Goal: Feedback & Contribution: Contribute content

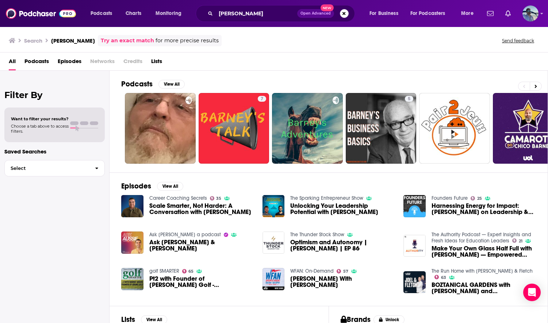
click at [41, 61] on span "Podcasts" at bounding box center [36, 62] width 24 height 15
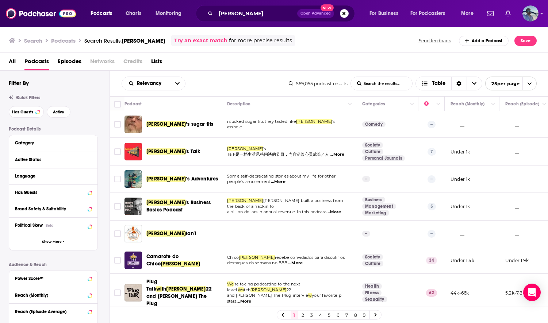
click at [67, 59] on span "Episodes" at bounding box center [70, 62] width 24 height 15
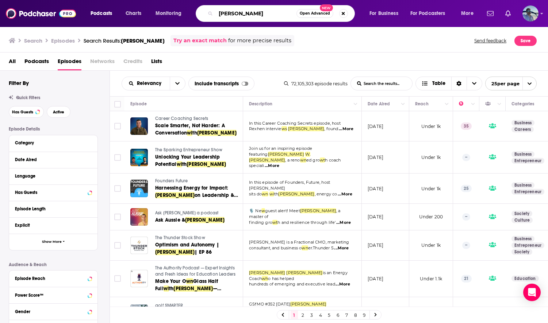
drag, startPoint x: 271, startPoint y: 14, endPoint x: 208, endPoint y: 5, distance: 63.8
click at [208, 5] on div "Adam W. Barney Open Advanced New" at bounding box center [275, 13] width 159 height 17
paste input "Is Anything Real in Paid Advertising"
type input "Is Anything Real in Paid Advertising"
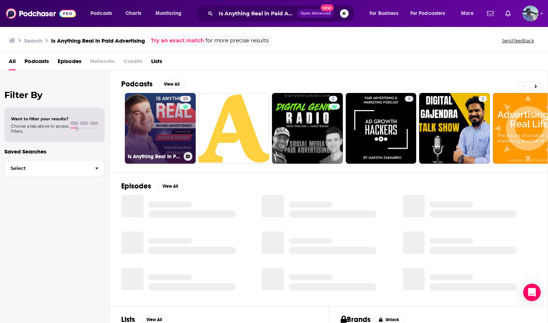
click at [165, 120] on link "25 Is Anything Real In Paid Advertising?" at bounding box center [160, 128] width 71 height 71
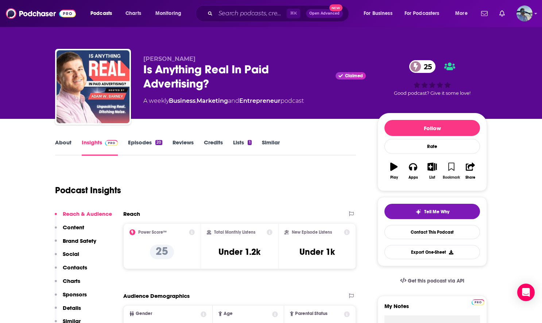
click at [451, 166] on icon "button" at bounding box center [451, 167] width 6 height 8
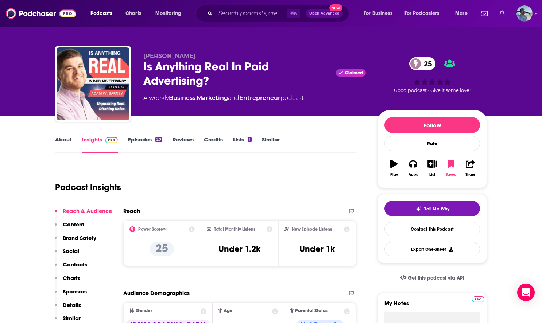
scroll to position [4, 0]
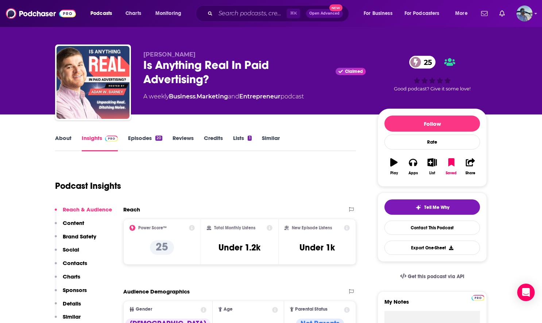
click at [448, 81] on div "25 Good podcast? Give it some love!" at bounding box center [432, 73] width 109 height 45
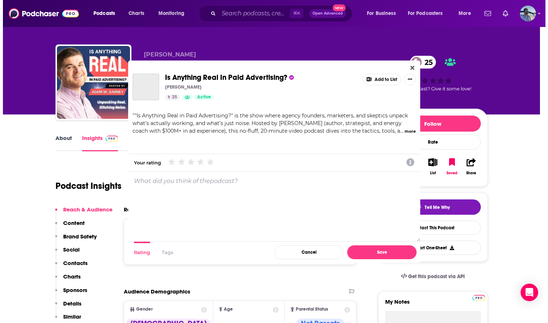
scroll to position [0, 0]
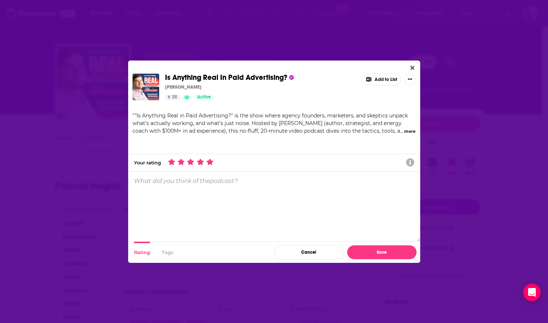
click at [211, 161] on icon "Dialog" at bounding box center [210, 162] width 7 height 7
click at [390, 253] on button "Save" at bounding box center [381, 253] width 69 height 14
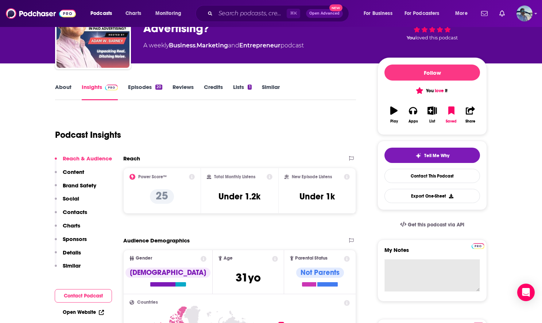
scroll to position [68, 0]
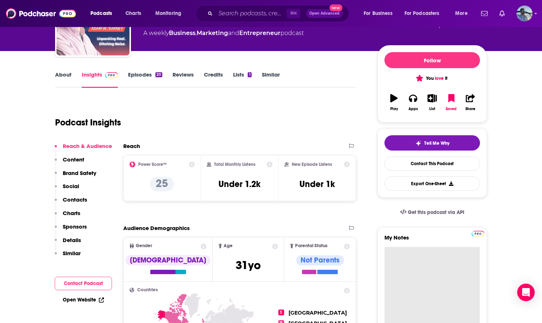
click at [426, 261] on textarea "My Notes" at bounding box center [433, 291] width 96 height 88
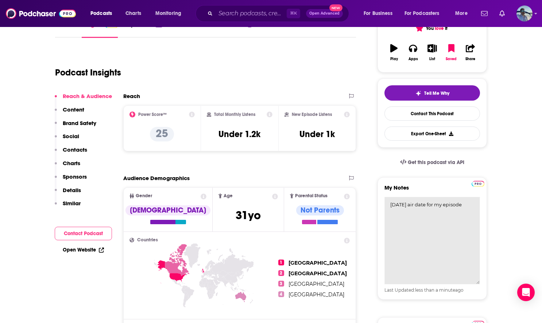
scroll to position [137, 0]
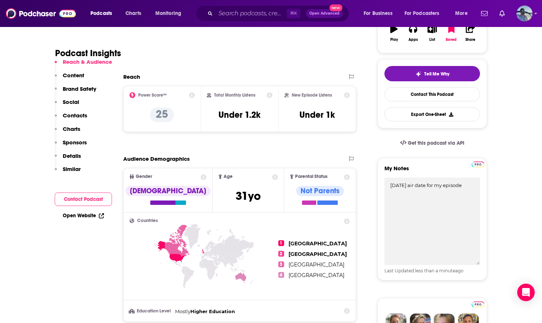
type textarea "Oct 1st air date for my episode"
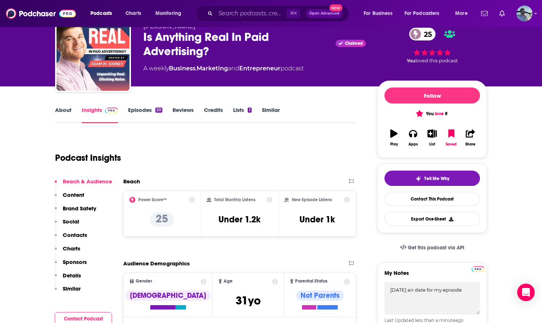
scroll to position [22, 0]
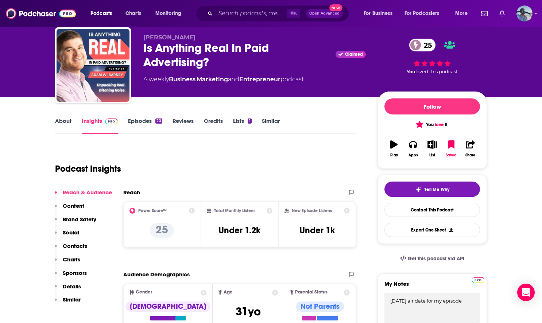
click at [151, 126] on link "Episodes 20" at bounding box center [145, 125] width 34 height 17
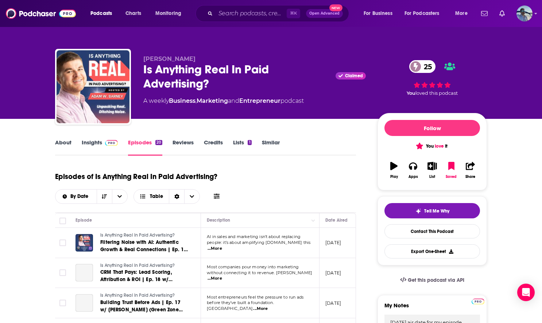
scroll to position [54, 0]
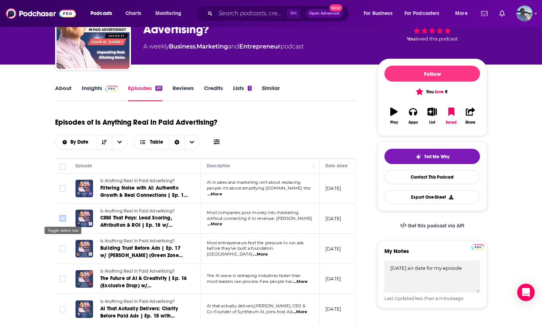
click at [63, 217] on input "Toggle select row" at bounding box center [62, 218] width 7 height 7
checkbox input "true"
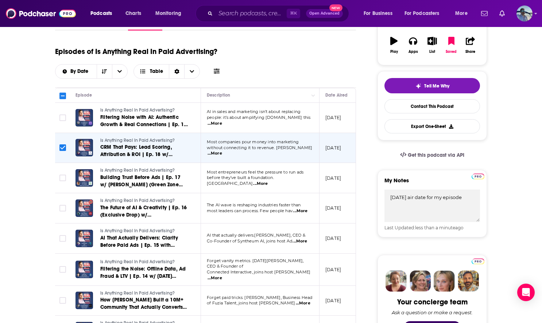
scroll to position [148, 0]
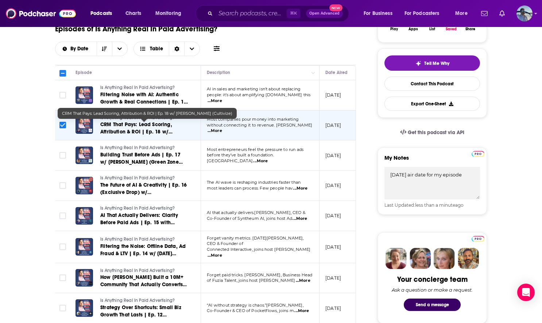
click at [116, 124] on span "CRM That Pays: Lead Scoring, Attribution & ROI | Ep. 18 w/ Jason Kramer (Cultiv…" at bounding box center [136, 131] width 72 height 21
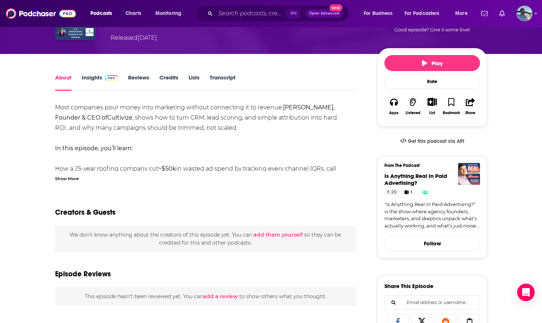
scroll to position [65, 0]
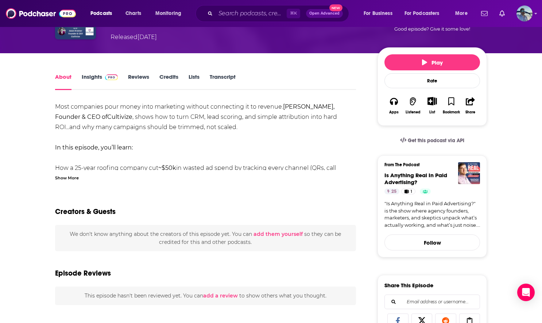
click at [284, 235] on button "add them yourself" at bounding box center [278, 234] width 49 height 6
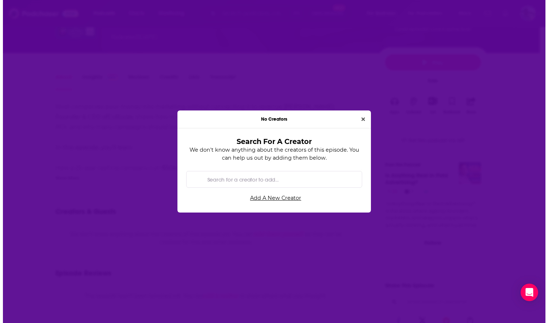
scroll to position [0, 0]
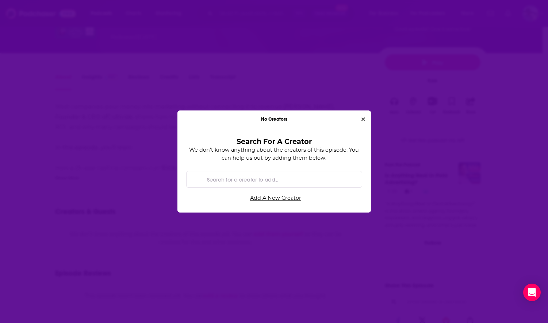
click at [285, 180] on input "Search for a creator to add..." at bounding box center [279, 179] width 151 height 16
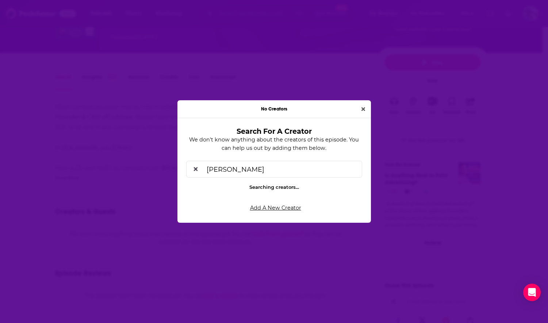
type input "jason kramer"
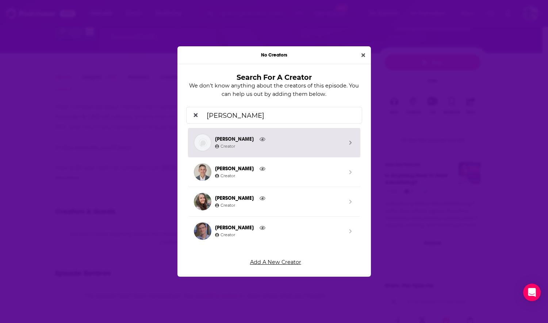
click at [345, 140] on span "Jason Kramer Creator" at bounding box center [278, 143] width 135 height 18
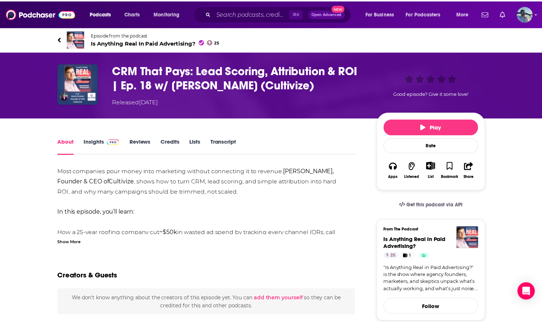
scroll to position [65, 0]
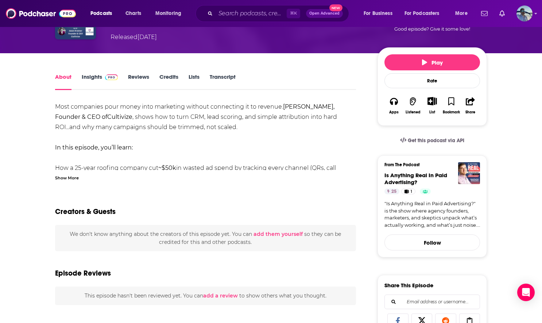
click at [281, 232] on button "add them yourself" at bounding box center [278, 234] width 49 height 6
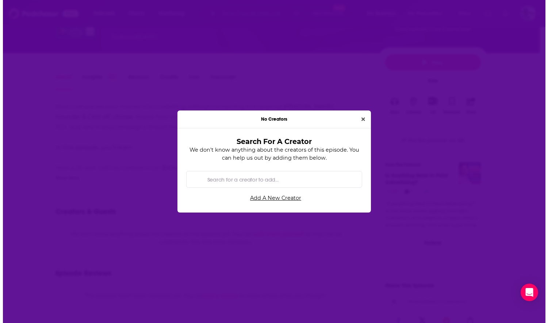
scroll to position [0, 0]
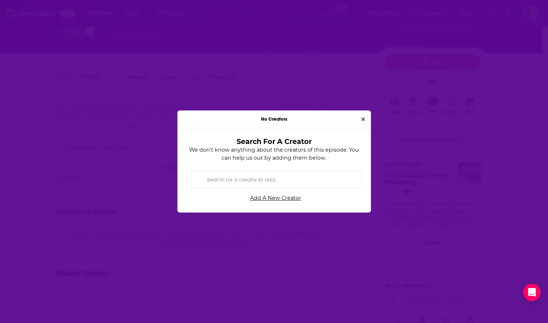
click at [278, 181] on input "Search for a creator to add..." at bounding box center [279, 179] width 151 height 16
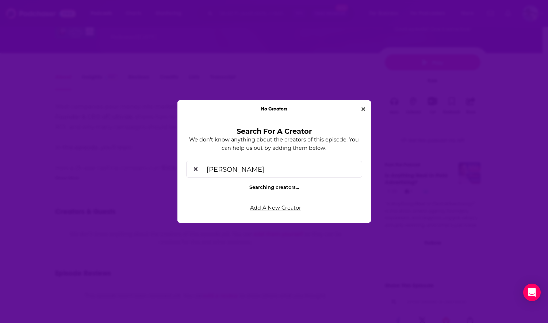
type input "jason kramer"
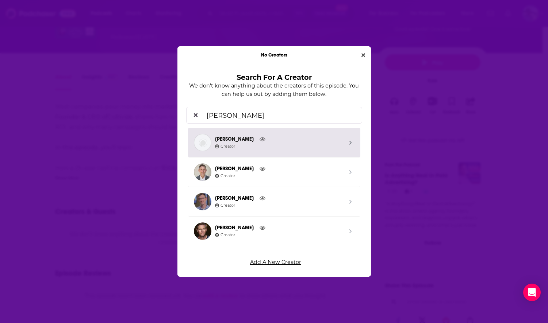
click at [233, 144] on span "Creator" at bounding box center [225, 146] width 20 height 5
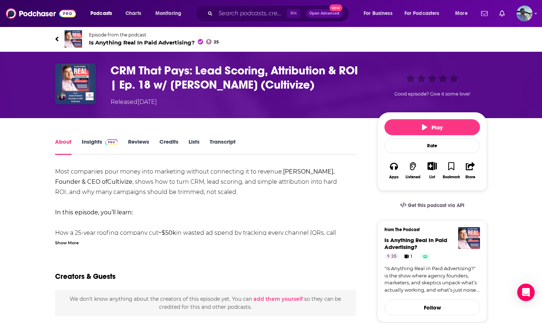
click at [433, 167] on icon "Show More Button" at bounding box center [432, 166] width 9 height 8
click at [432, 180] on button "Add Episode" at bounding box center [427, 180] width 38 height 13
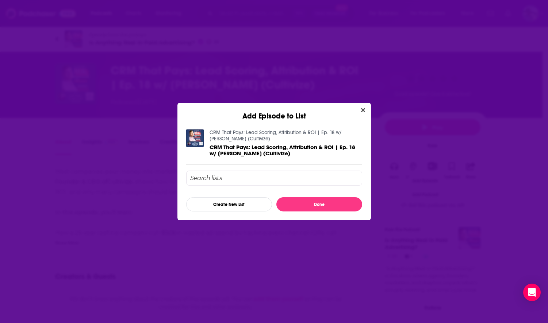
click at [251, 180] on input "Add Episode To List" at bounding box center [274, 178] width 176 height 15
type input "s"
type input "e"
type input "s"
type input "S"
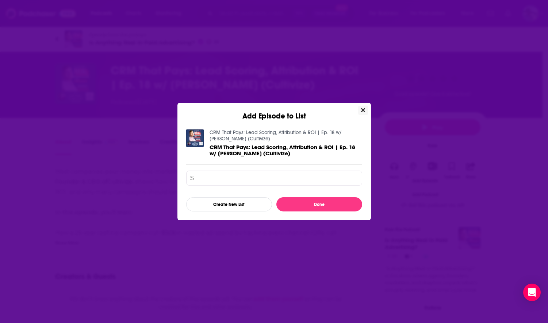
click at [363, 108] on icon "Close" at bounding box center [363, 110] width 4 height 6
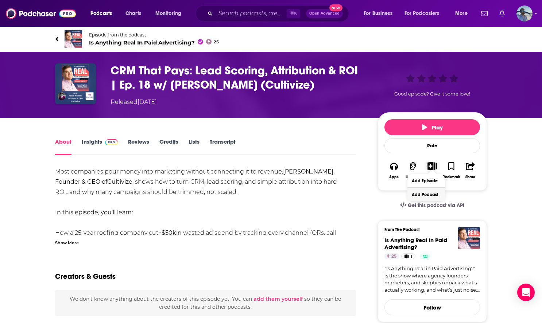
click at [425, 195] on button "Add Podcast" at bounding box center [427, 194] width 38 height 13
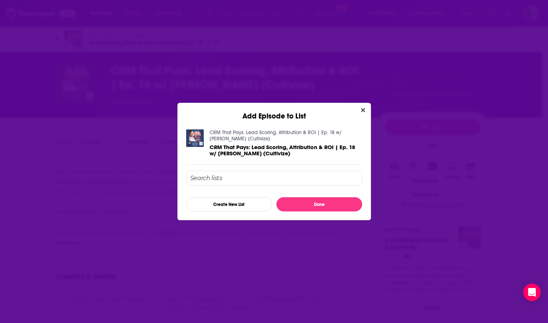
click at [214, 180] on input "Add Episode To List" at bounding box center [274, 178] width 176 height 15
type input "s"
click at [229, 178] on input "Add Episode To List" at bounding box center [274, 178] width 176 height 15
type input "a"
click at [361, 109] on icon "Close" at bounding box center [363, 110] width 4 height 6
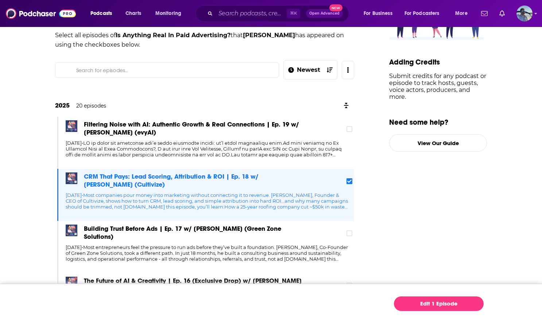
scroll to position [80, 0]
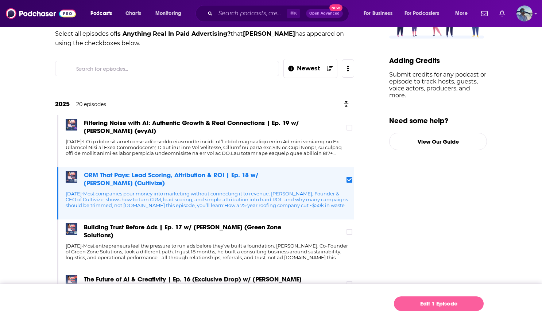
click at [424, 304] on link "Edit 1 Episode" at bounding box center [439, 304] width 90 height 15
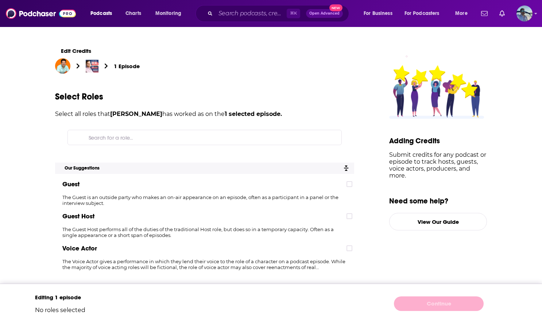
click at [104, 194] on div "Guest The Guest is an outside party who makes an on-air appearance on an episod…" at bounding box center [204, 225] width 299 height 96
click at [121, 136] on input "Search for a role..." at bounding box center [211, 137] width 250 height 15
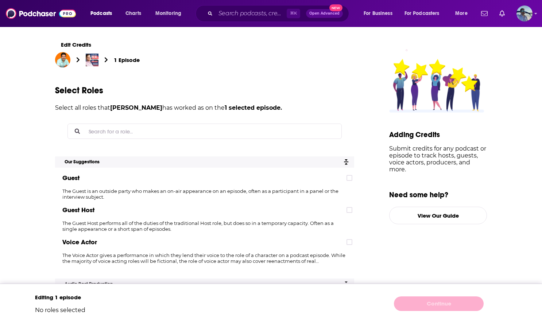
scroll to position [8, 0]
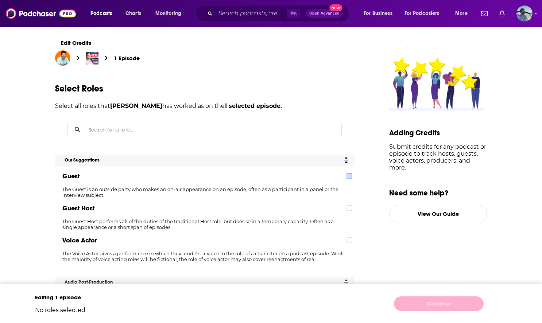
click at [349, 173] on div "Guest" at bounding box center [204, 176] width 299 height 15
click at [352, 177] on icon at bounding box center [349, 176] width 4 height 4
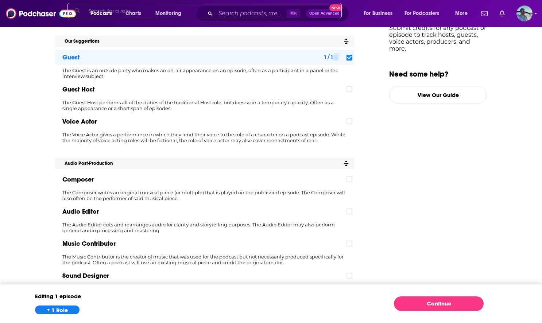
scroll to position [228, 0]
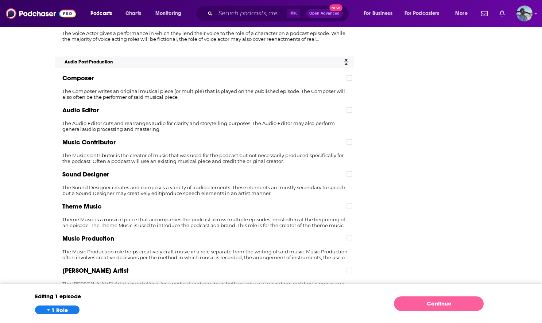
click at [447, 305] on link "Continue" at bounding box center [439, 304] width 90 height 15
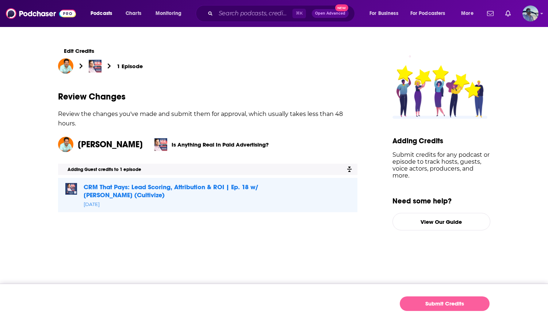
click at [432, 302] on button "Submit Credits" at bounding box center [445, 304] width 90 height 15
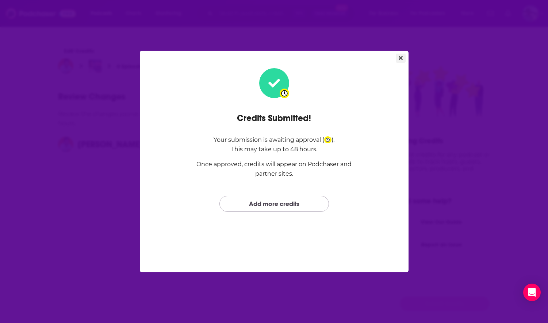
click at [401, 58] on icon "Close" at bounding box center [400, 58] width 4 height 4
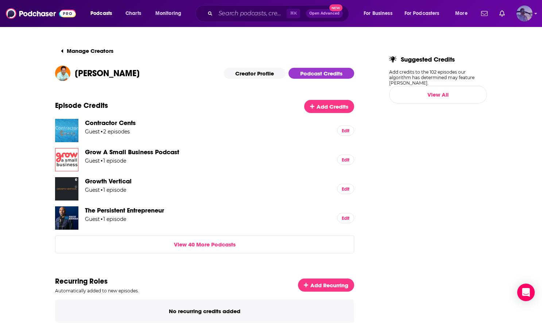
click at [531, 14] on img "Logged in as JasonKramer_TheCRMguy" at bounding box center [525, 13] width 16 height 16
click at [497, 87] on span "My Creators" at bounding box center [492, 88] width 27 height 5
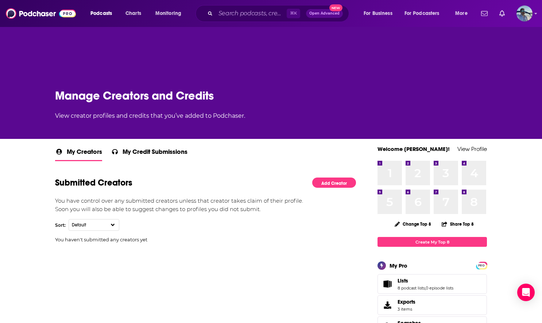
click at [229, 244] on div "You haven't submitted any creators yet" at bounding box center [205, 248] width 301 height 23
click at [138, 153] on span "My Credit Submissions" at bounding box center [155, 154] width 65 height 12
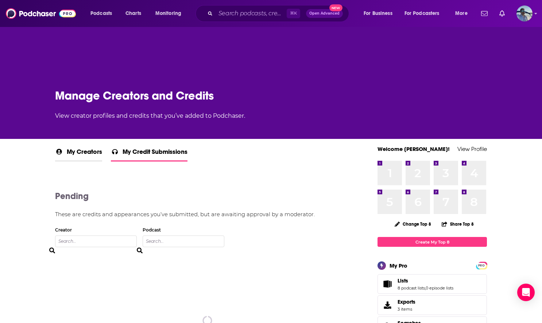
click at [76, 153] on span "My Creators" at bounding box center [84, 154] width 35 height 13
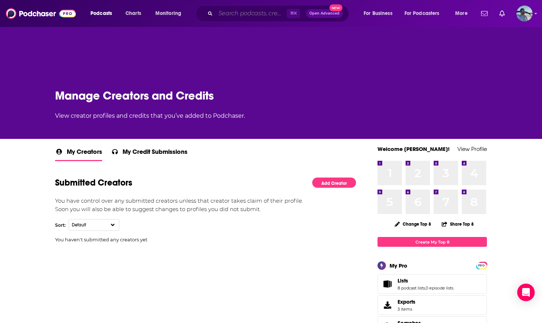
click at [228, 13] on input "Search podcasts, credits, & more..." at bounding box center [251, 14] width 71 height 12
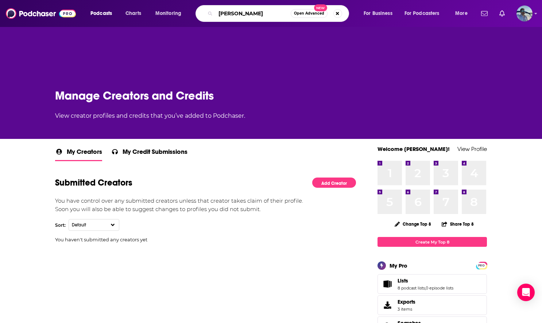
type input "jason kramer"
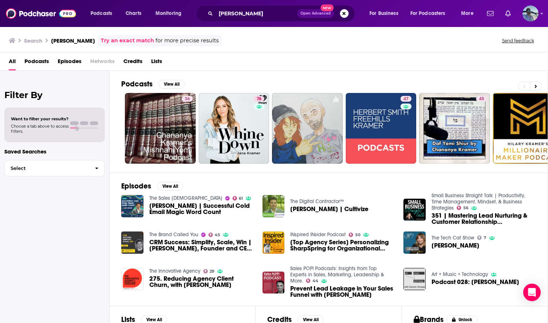
click at [134, 57] on span "Credits" at bounding box center [132, 62] width 19 height 15
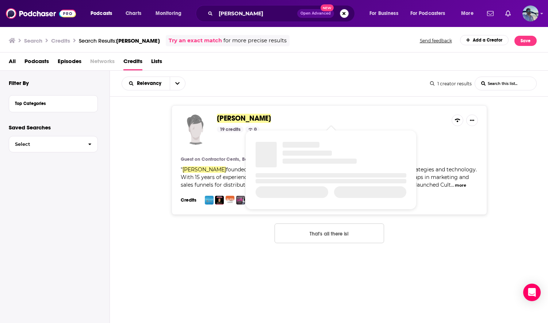
click at [231, 119] on span "[PERSON_NAME]" at bounding box center [244, 118] width 54 height 9
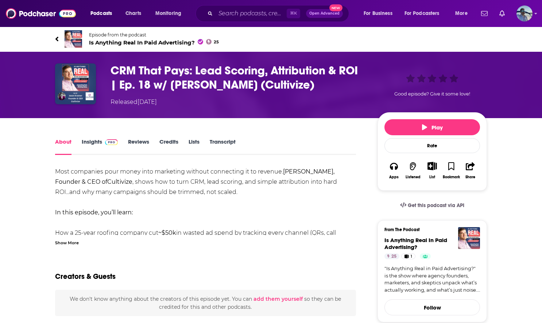
click at [453, 79] on div "Good episode? Give it some love!" at bounding box center [432, 84] width 109 height 43
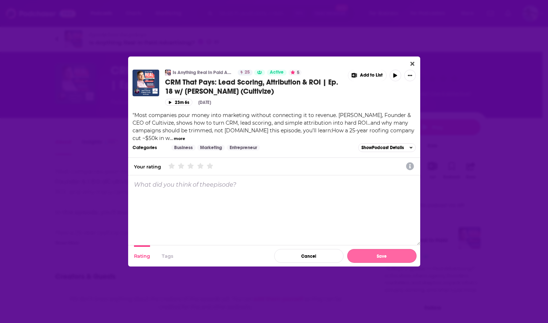
click at [385, 253] on button "Save" at bounding box center [381, 256] width 69 height 14
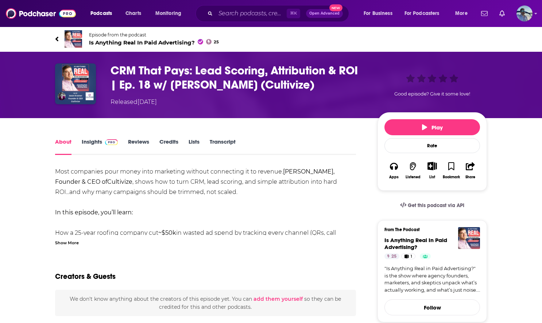
click at [455, 78] on div "Good episode? Give it some love!" at bounding box center [432, 84] width 109 height 43
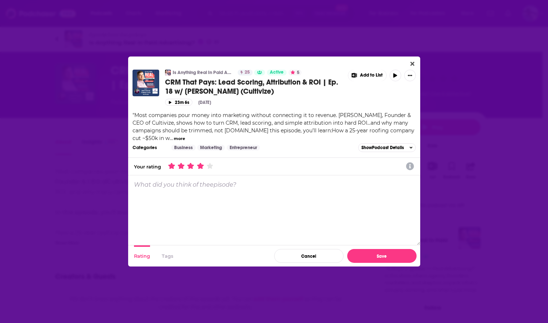
click at [204, 165] on span "Dialog" at bounding box center [200, 166] width 9 height 6
click at [212, 166] on icon "Dialog" at bounding box center [210, 166] width 7 height 7
click at [382, 258] on button "Save" at bounding box center [381, 256] width 69 height 14
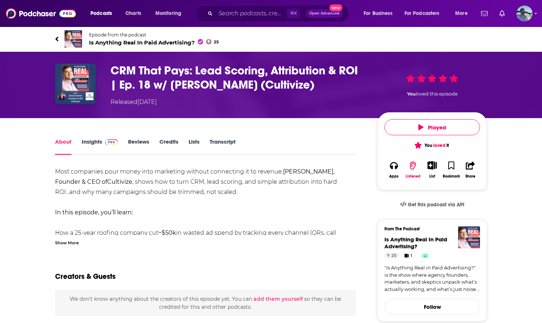
click at [432, 167] on icon "Show More Button" at bounding box center [432, 165] width 9 height 8
click at [430, 191] on button "Add Podcast" at bounding box center [427, 193] width 38 height 13
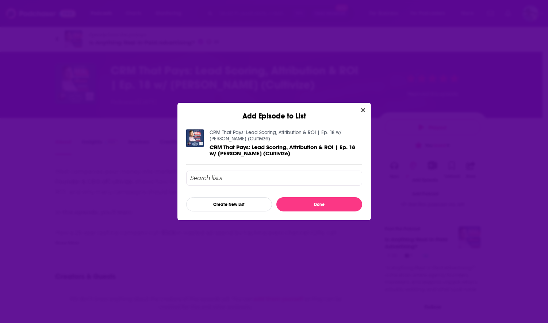
click at [234, 177] on input "Add Episode To List" at bounding box center [274, 178] width 176 height 15
type input "a"
type input "m"
click at [360, 108] on button "Close" at bounding box center [363, 110] width 10 height 9
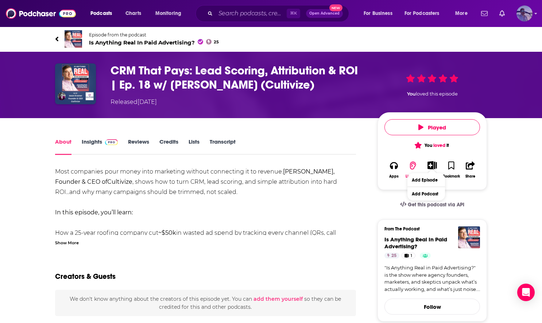
click at [524, 15] on img "Logged in as JasonKramer_TheCRMguy" at bounding box center [525, 13] width 16 height 16
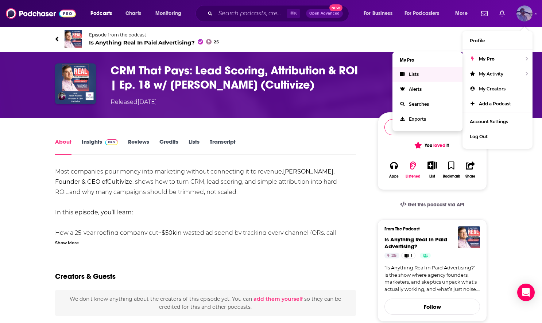
click at [417, 74] on span "Lists" at bounding box center [414, 74] width 10 height 5
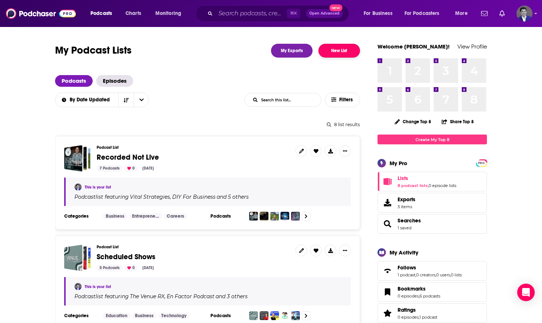
click at [345, 51] on button "New List" at bounding box center [340, 51] width 42 height 14
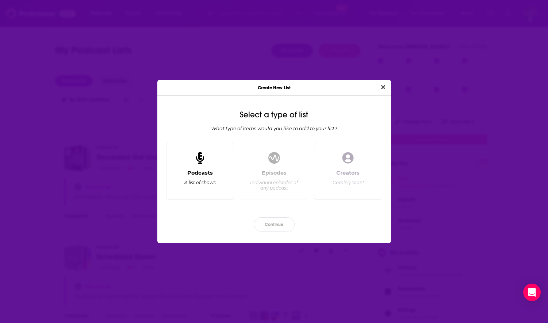
click at [218, 168] on div "Podcasts A list of shows" at bounding box center [200, 171] width 68 height 57
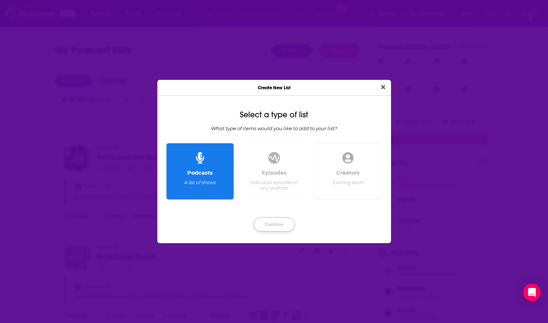
click at [277, 223] on button "Continue" at bounding box center [274, 224] width 41 height 14
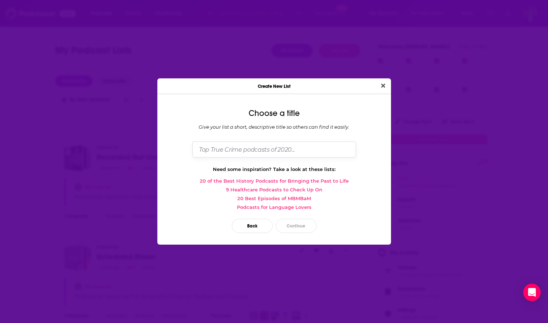
click at [266, 148] on input "Dialog" at bounding box center [273, 150] width 163 height 16
type input "Live Shows I Was On"
click at [292, 225] on button "Continue" at bounding box center [295, 226] width 41 height 14
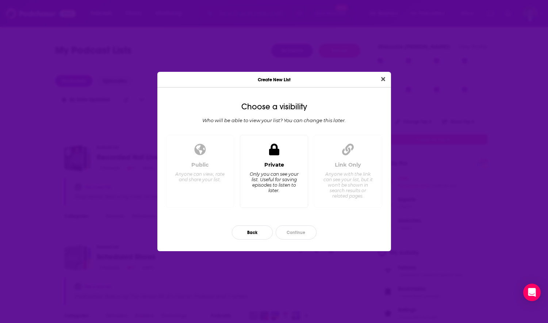
drag, startPoint x: 266, startPoint y: 167, endPoint x: 267, endPoint y: 172, distance: 5.1
click at [266, 168] on div "Private" at bounding box center [274, 165] width 20 height 7
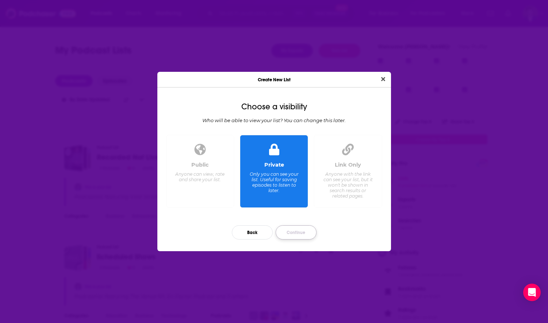
click at [294, 229] on button "Continue" at bounding box center [295, 232] width 41 height 14
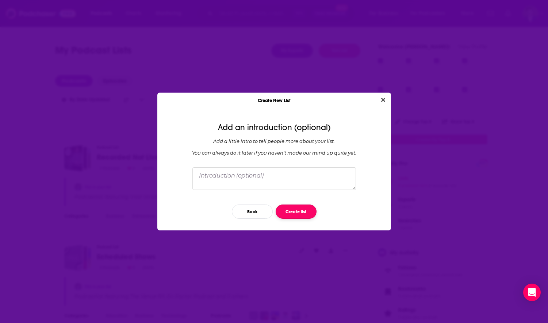
click at [292, 215] on button "Create list" at bounding box center [295, 212] width 41 height 14
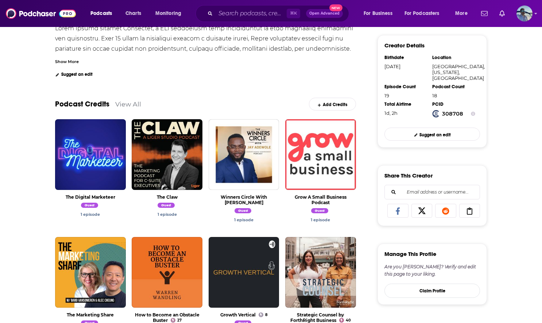
scroll to position [174, 0]
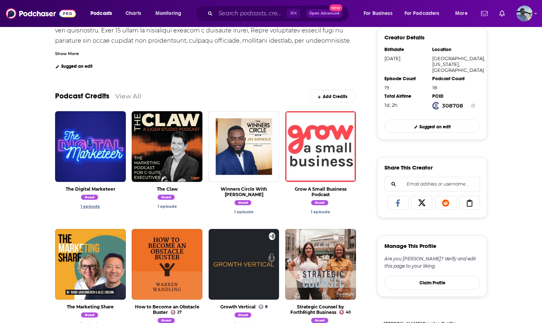
click at [92, 206] on link "1 episode" at bounding box center [90, 206] width 19 height 5
click at [172, 206] on link "1 episode" at bounding box center [167, 206] width 19 height 5
click at [240, 209] on link "1 episode" at bounding box center [243, 211] width 19 height 5
click at [321, 211] on link "1 episode" at bounding box center [320, 211] width 19 height 5
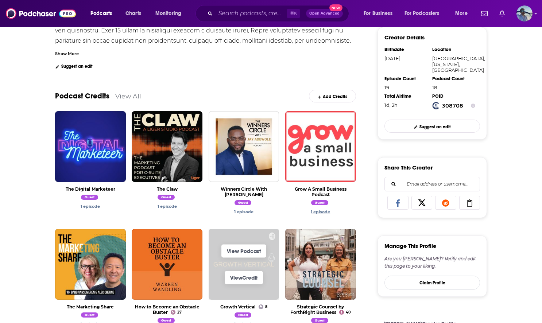
scroll to position [265, 0]
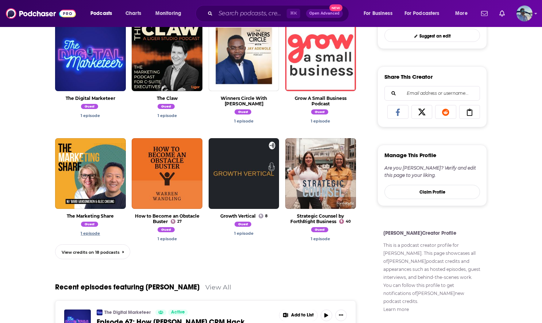
drag, startPoint x: 90, startPoint y: 234, endPoint x: 133, endPoint y: 241, distance: 43.7
click at [90, 234] on link "1 episode" at bounding box center [90, 233] width 19 height 5
click at [165, 239] on link "1 episode" at bounding box center [167, 238] width 19 height 5
click at [245, 232] on link "1 episode" at bounding box center [243, 233] width 19 height 5
click at [323, 239] on link "1 episode" at bounding box center [320, 238] width 19 height 5
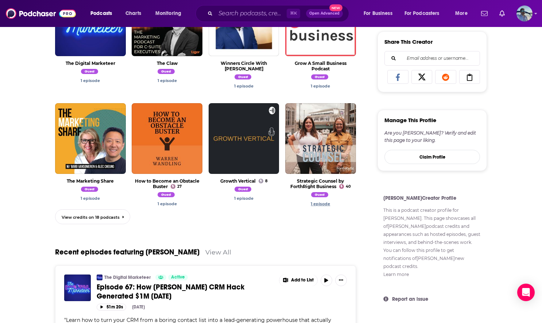
scroll to position [309, 0]
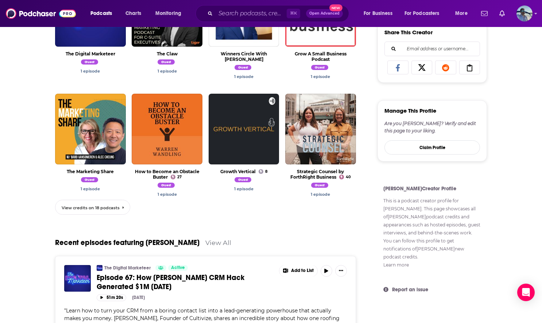
click at [119, 208] on link "View credits on 18 podcasts" at bounding box center [92, 207] width 75 height 15
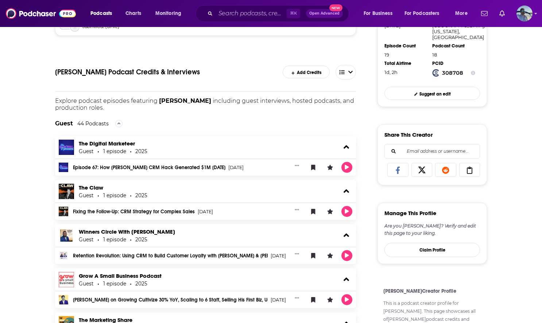
scroll to position [213, 0]
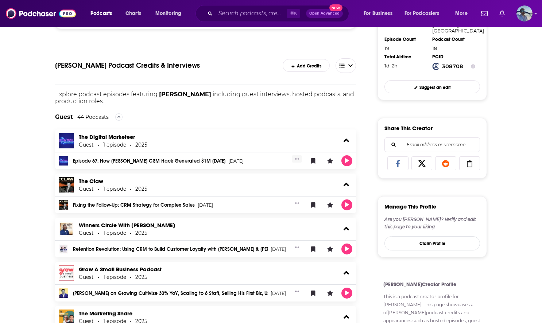
click at [298, 159] on icon "Show More Button" at bounding box center [297, 158] width 4 height 1
click at [257, 198] on button "Add to List" at bounding box center [271, 200] width 70 height 13
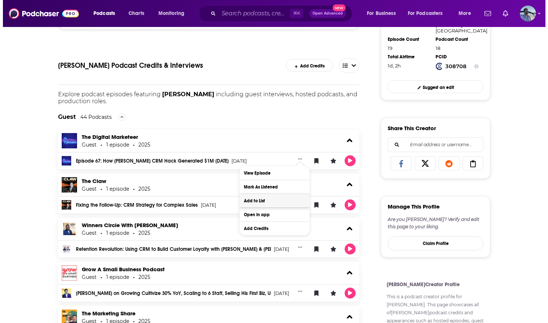
scroll to position [0, 0]
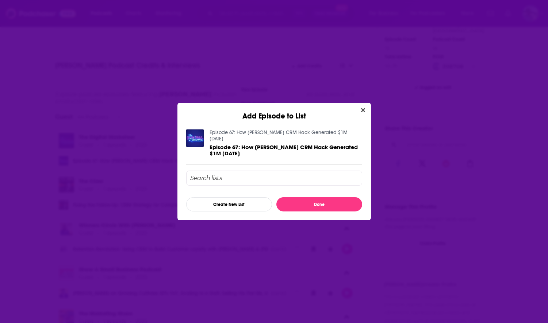
click at [255, 174] on input "Add Episode To List" at bounding box center [274, 178] width 176 height 15
type input "p"
type input "c"
type input "s"
click at [256, 182] on input "Add Episode To List" at bounding box center [274, 178] width 176 height 15
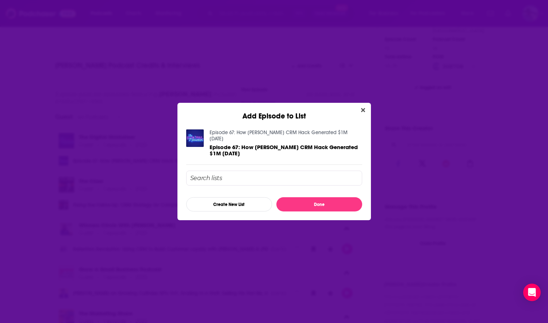
type input "d"
